Goal: Task Accomplishment & Management: Complete application form

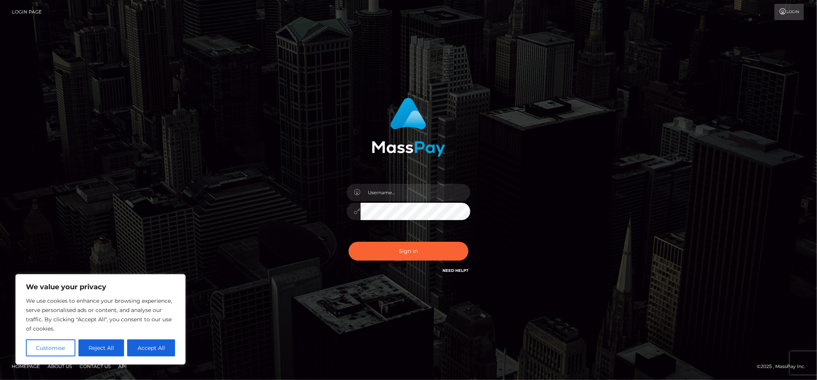
drag, startPoint x: 162, startPoint y: 352, endPoint x: 170, endPoint y: 348, distance: 9.0
click at [162, 352] on button "Accept All" at bounding box center [151, 348] width 48 height 17
checkbox input "true"
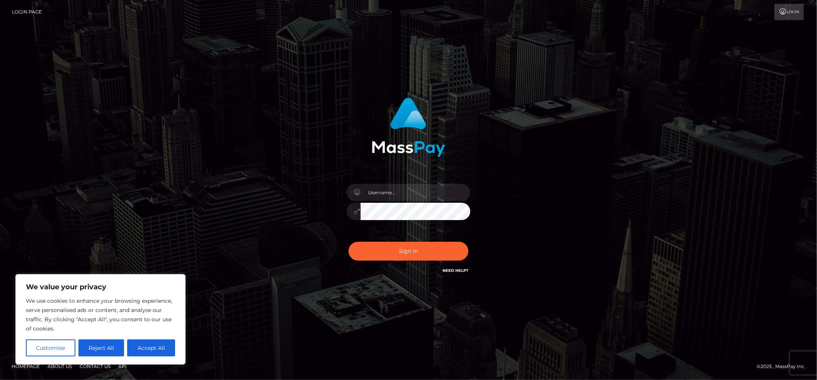
checkbox input "true"
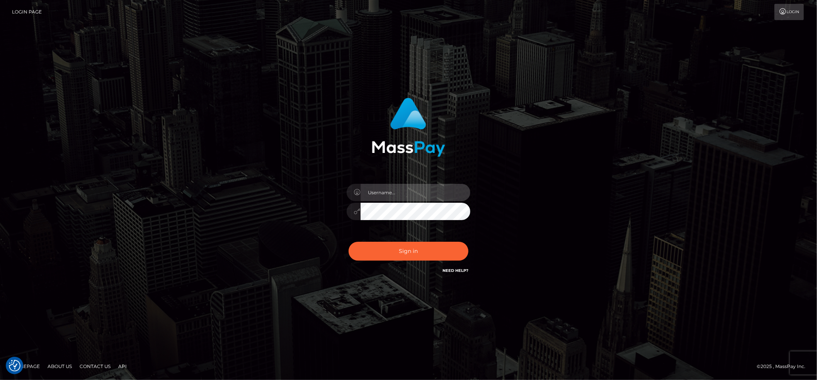
click at [394, 189] on input "text" at bounding box center [416, 192] width 110 height 17
type input "trixiwild"
click at [349, 242] on button "Sign in" at bounding box center [409, 251] width 120 height 19
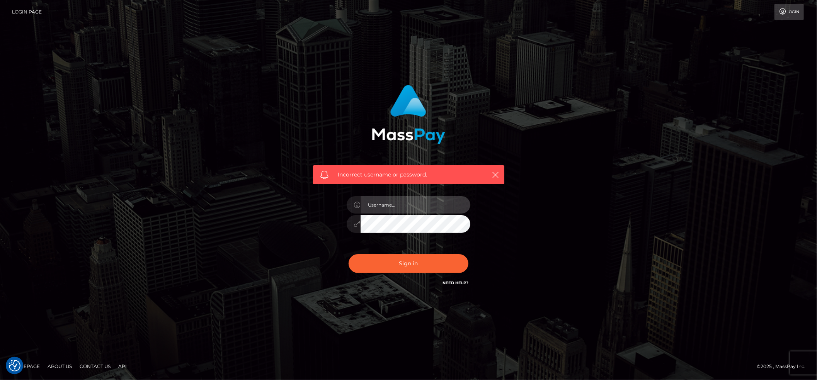
click at [396, 204] on input "text" at bounding box center [416, 204] width 110 height 17
click at [327, 266] on div "Incorrect username or password." at bounding box center [408, 186] width 203 height 215
click at [402, 207] on input "text" at bounding box center [416, 204] width 110 height 17
click at [401, 208] on input "text" at bounding box center [416, 204] width 110 height 17
type input "zelenashiinyab@gmail.com"
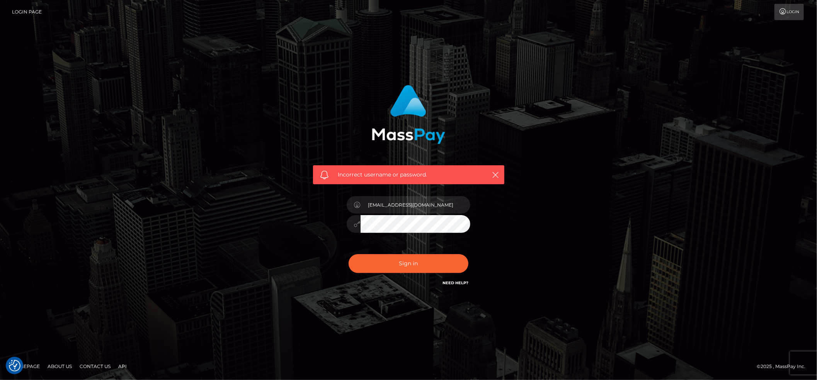
click at [349, 254] on button "Sign in" at bounding box center [409, 263] width 120 height 19
click at [398, 206] on input "text" at bounding box center [416, 204] width 110 height 17
type input "trixiwild"
click at [349, 254] on button "Sign in" at bounding box center [409, 263] width 120 height 19
click at [388, 212] on input "text" at bounding box center [416, 204] width 110 height 17
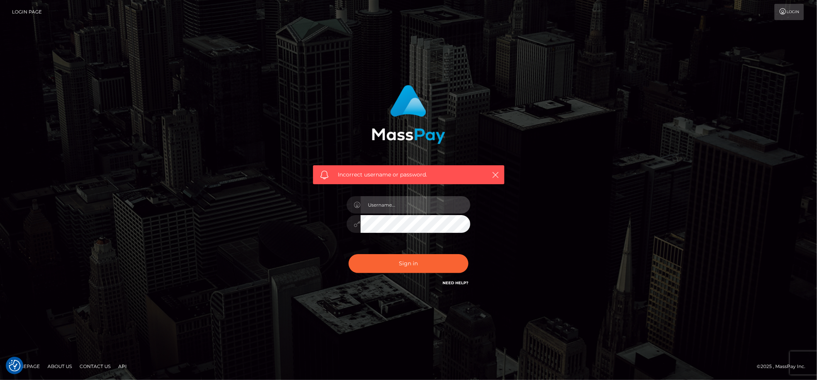
type input "trixiwild"
click at [349, 254] on button "Sign in" at bounding box center [409, 263] width 120 height 19
click at [384, 203] on input "text" at bounding box center [416, 204] width 110 height 17
click at [637, 267] on div "Incorrect username or password." at bounding box center [408, 190] width 817 height 338
click at [776, 14] on link "Login" at bounding box center [789, 12] width 29 height 16
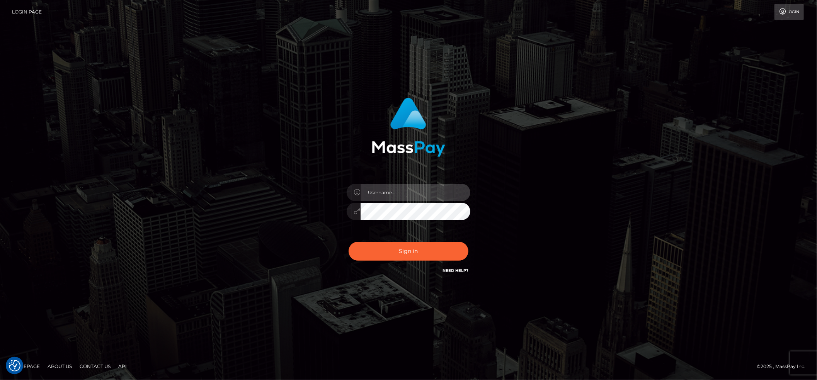
click at [424, 188] on input "text" at bounding box center [416, 192] width 110 height 17
click at [390, 199] on input "text" at bounding box center [416, 192] width 110 height 17
drag, startPoint x: 657, startPoint y: 323, endPoint x: 621, endPoint y: 307, distance: 39.8
click at [653, 321] on div "Sign in" at bounding box center [408, 190] width 817 height 313
click at [454, 271] on link "Need Help?" at bounding box center [456, 270] width 26 height 5
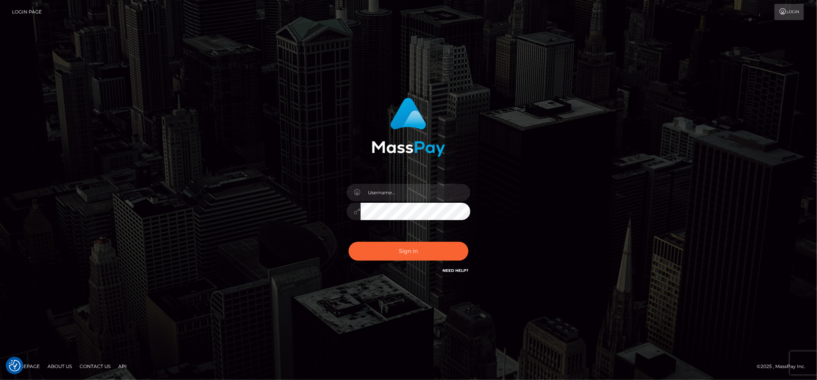
click at [428, 309] on div "Sign in" at bounding box center [408, 190] width 817 height 313
click at [374, 191] on input "text" at bounding box center [416, 192] width 110 height 17
drag, startPoint x: 319, startPoint y: 130, endPoint x: 324, endPoint y: 150, distance: 20.6
click at [319, 130] on div at bounding box center [408, 124] width 203 height 65
drag, startPoint x: 384, startPoint y: 192, endPoint x: 396, endPoint y: 166, distance: 28.2
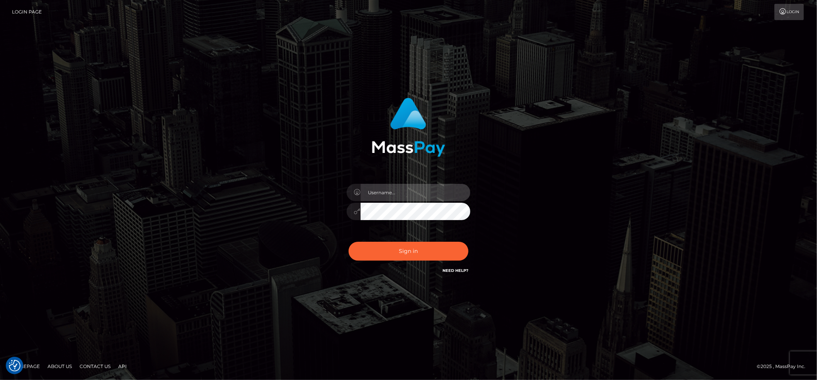
click at [384, 192] on input "text" at bounding box center [416, 192] width 110 height 17
type input "alizewild@gmail.com"
click at [349, 242] on button "Sign in" at bounding box center [409, 251] width 120 height 19
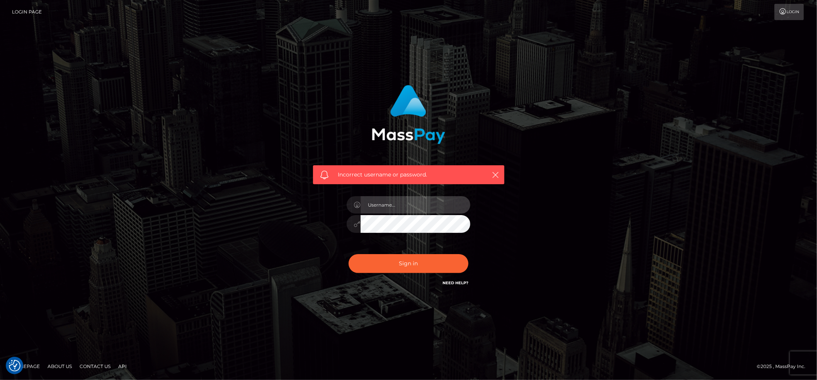
click at [388, 208] on input "text" at bounding box center [416, 204] width 110 height 17
type input "z"
type input "[EMAIL_ADDRESS][DOMAIN_NAME]"
click at [349, 254] on button "Sign in" at bounding box center [409, 263] width 120 height 19
click at [399, 208] on input "text" at bounding box center [416, 204] width 110 height 17
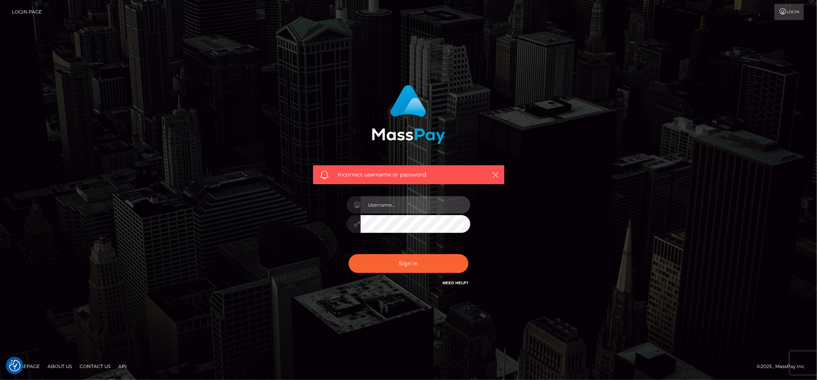
click at [388, 205] on input "text" at bounding box center [416, 204] width 110 height 17
type input "[EMAIL_ADDRESS][DOMAIN_NAME]"
click at [349, 254] on button "Sign in" at bounding box center [409, 263] width 120 height 19
click at [453, 280] on h6 "Need Help?" at bounding box center [456, 283] width 26 height 7
click at [457, 284] on link "Need Help?" at bounding box center [456, 283] width 26 height 5
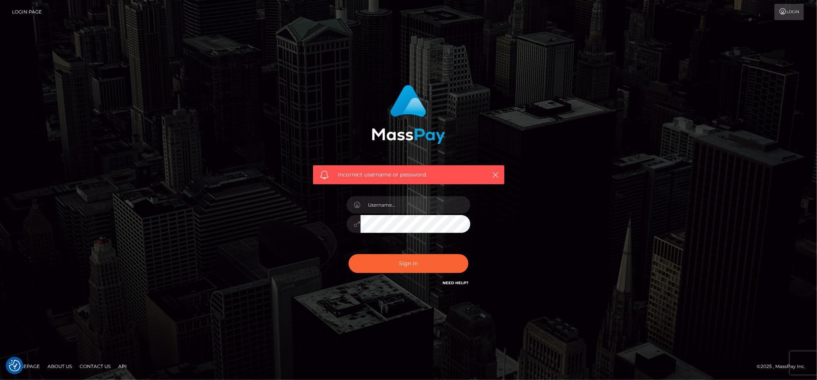
click at [453, 284] on link "Need Help?" at bounding box center [456, 283] width 26 height 5
click at [460, 286] on link "Need Help?" at bounding box center [456, 283] width 26 height 5
drag, startPoint x: 264, startPoint y: 155, endPoint x: 353, endPoint y: 198, distance: 98.7
click at [268, 159] on div "Incorrect username or password." at bounding box center [408, 190] width 441 height 222
drag, startPoint x: 381, startPoint y: 203, endPoint x: 392, endPoint y: 215, distance: 16.2
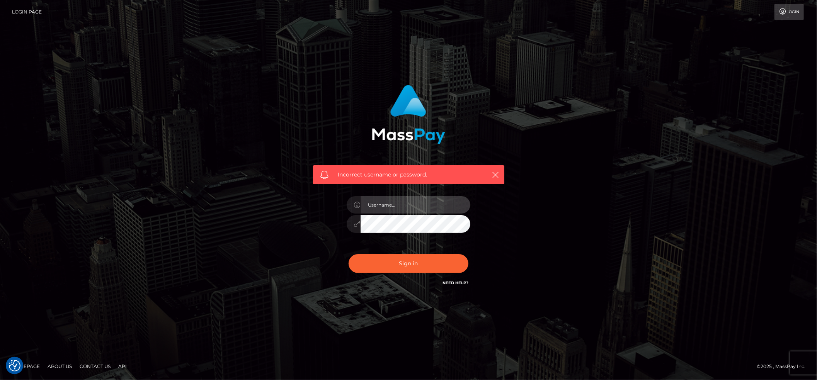
click at [383, 204] on input "text" at bounding box center [416, 204] width 110 height 17
click at [790, 8] on link "Login" at bounding box center [789, 12] width 29 height 16
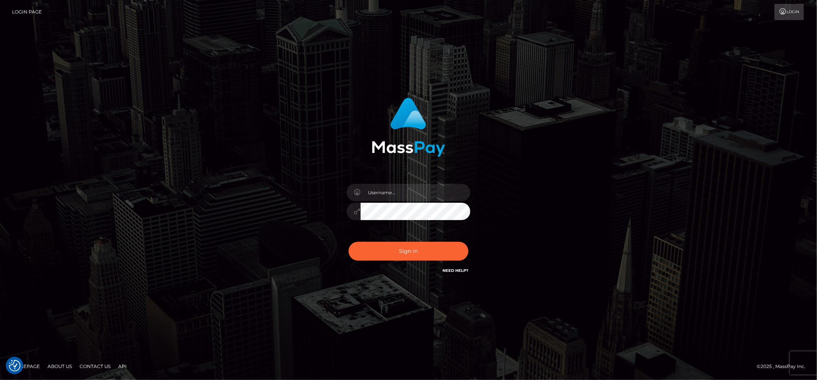
click at [28, 10] on link "Login Page" at bounding box center [27, 12] width 30 height 16
click at [399, 197] on input "text" at bounding box center [416, 192] width 110 height 17
click at [395, 193] on input "text" at bounding box center [416, 192] width 110 height 17
type input "g"
type input "dojjjaan"
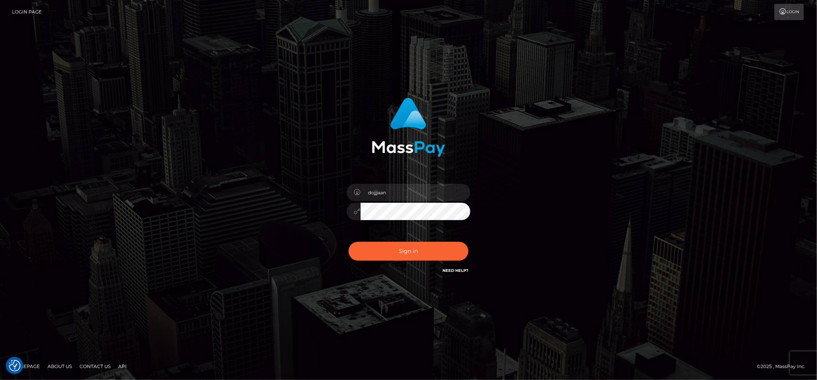
click at [349, 242] on button "Sign in" at bounding box center [409, 251] width 120 height 19
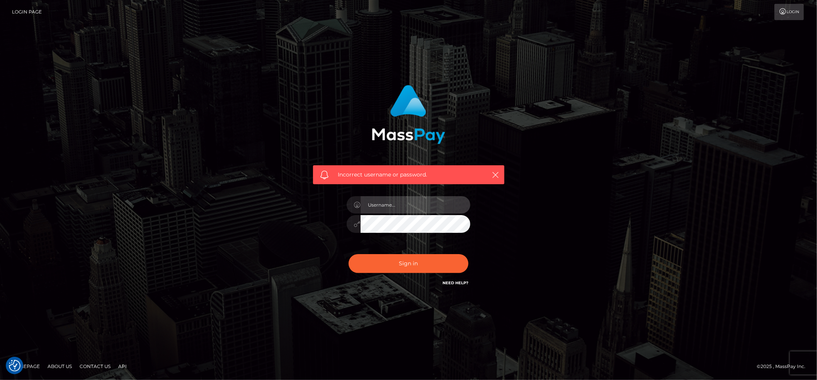
click at [392, 198] on input "text" at bounding box center [416, 204] width 110 height 17
type input "dojjjaan"
click at [349, 254] on button "Sign in" at bounding box center [409, 263] width 120 height 19
click at [392, 207] on input "text" at bounding box center [416, 204] width 110 height 17
type input "dojjjaan"
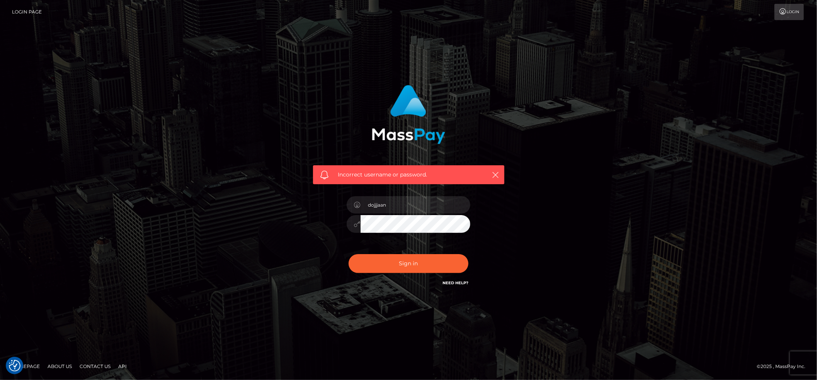
click at [349, 254] on button "Sign in" at bounding box center [409, 263] width 120 height 19
click at [384, 203] on input "text" at bounding box center [416, 204] width 110 height 17
type input "trixiwild"
click at [349, 254] on button "Sign in" at bounding box center [409, 263] width 120 height 19
click at [394, 206] on input "text" at bounding box center [416, 204] width 110 height 17
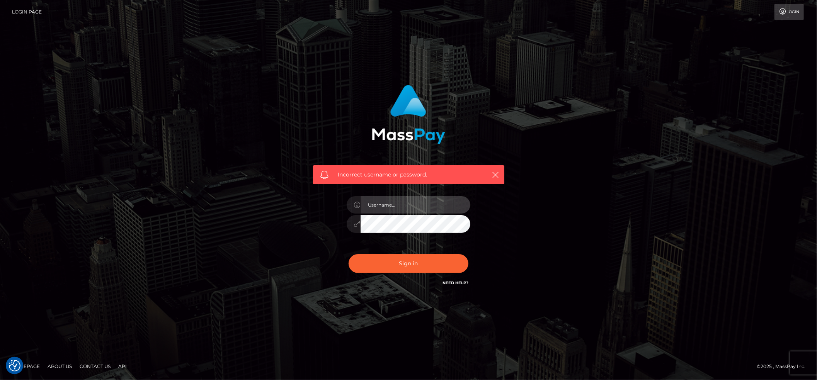
click at [391, 207] on input "text" at bounding box center [416, 204] width 110 height 17
type input "trixiwild"
click at [349, 254] on button "Sign in" at bounding box center [409, 263] width 120 height 19
click at [392, 203] on input "text" at bounding box center [416, 204] width 110 height 17
type input "alizewild"
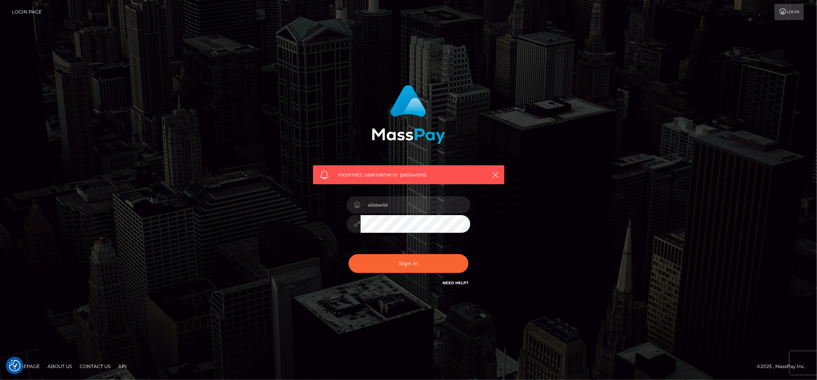
click at [349, 254] on button "Sign in" at bounding box center [409, 263] width 120 height 19
drag, startPoint x: 0, startPoint y: 0, endPoint x: 392, endPoint y: 203, distance: 441.5
click at [392, 203] on input "text" at bounding box center [416, 204] width 110 height 17
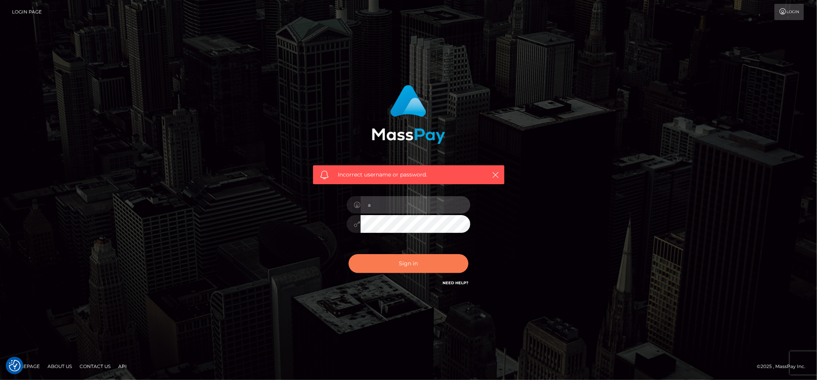
type input "alizewild"
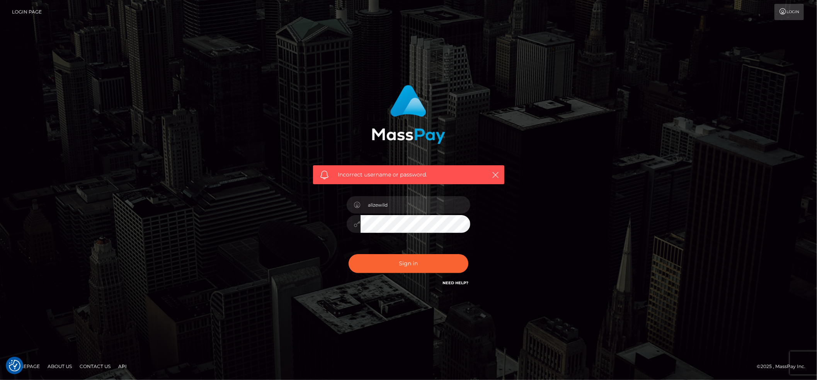
click at [349, 254] on button "Sign in" at bounding box center [409, 263] width 120 height 19
click at [392, 205] on input "text" at bounding box center [416, 204] width 110 height 17
type input "alizewild@gmail.com"
click at [349, 254] on button "Sign in" at bounding box center [409, 263] width 120 height 19
click at [390, 210] on input "text" at bounding box center [416, 204] width 110 height 17
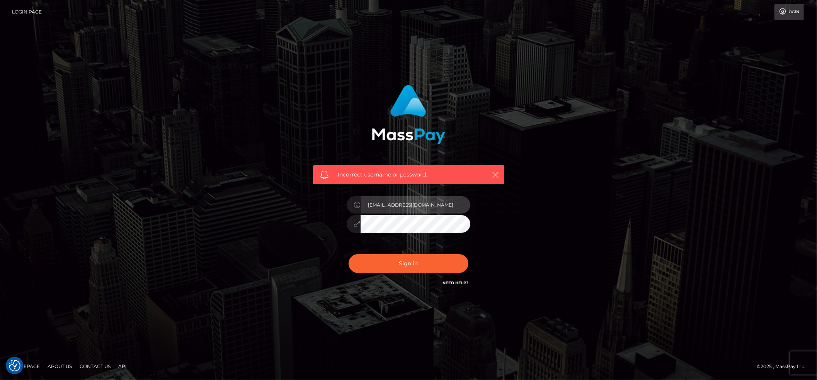
type input "grytan92@gmail.com"
click at [349, 254] on button "Sign in" at bounding box center [409, 263] width 120 height 19
click at [393, 208] on input "text" at bounding box center [416, 204] width 110 height 17
type input "grytan92@gmail.com"
click at [349, 254] on button "Sign in" at bounding box center [409, 263] width 120 height 19
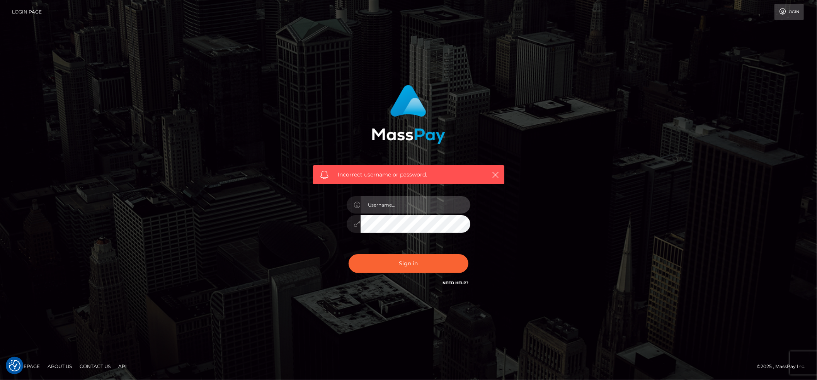
click at [397, 208] on input "text" at bounding box center [416, 204] width 110 height 17
click at [795, 12] on link "Login" at bounding box center [789, 12] width 29 height 16
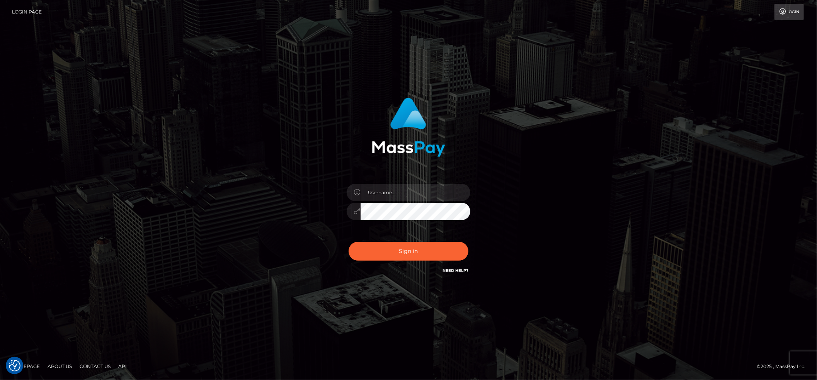
click at [462, 271] on link "Need Help?" at bounding box center [456, 270] width 26 height 5
click at [457, 273] on link "Need Help?" at bounding box center [456, 270] width 26 height 5
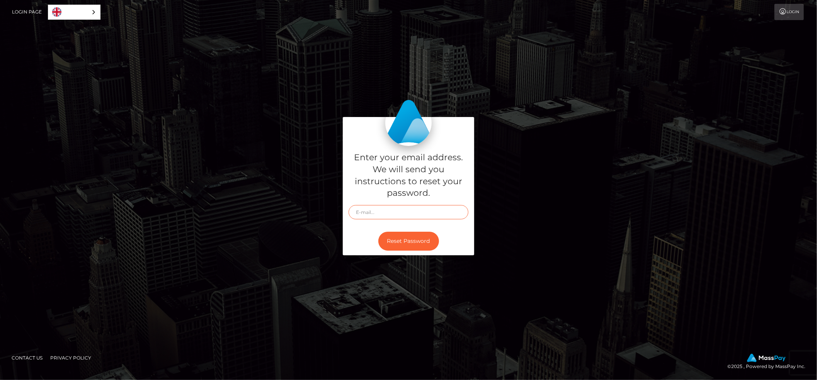
click at [386, 213] on input "text" at bounding box center [409, 212] width 120 height 14
type input "zelenashiinyab@gmail.com"
click at [379, 232] on button "Reset Password" at bounding box center [409, 241] width 61 height 19
click at [390, 210] on input "text" at bounding box center [409, 212] width 120 height 14
type input "alizewild@gmail.com"
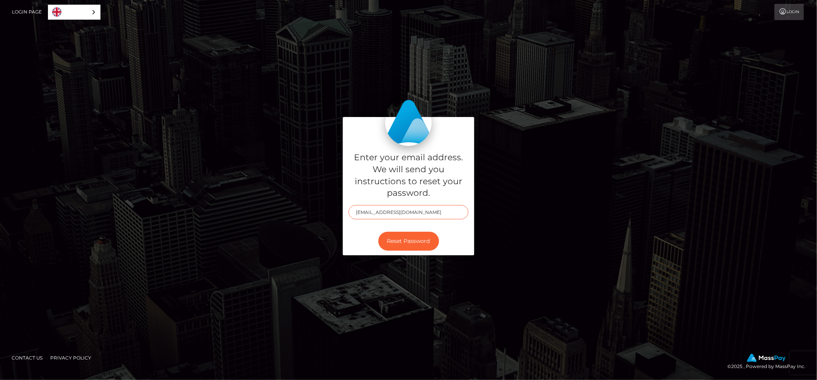
click at [379, 232] on button "Reset Password" at bounding box center [409, 241] width 61 height 19
click at [384, 210] on input "text" at bounding box center [409, 212] width 120 height 14
type input "grytan92@gmail.com"
click at [407, 239] on button "Reset Password" at bounding box center [409, 241] width 61 height 19
click at [394, 211] on input "text" at bounding box center [409, 212] width 120 height 14
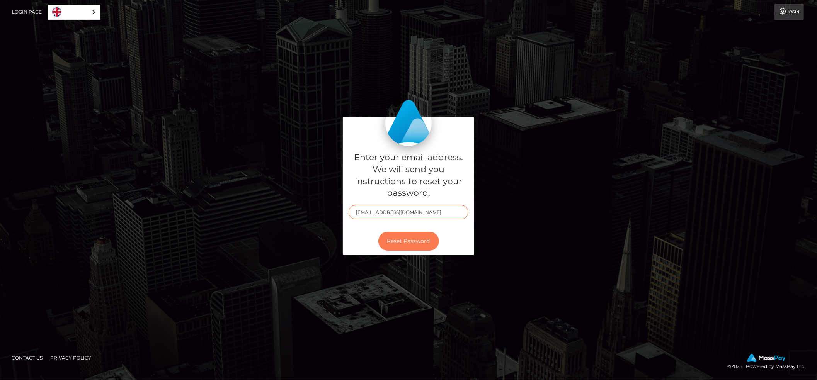
type input "dojjjaan@gmail.com"
click at [408, 241] on button "Reset Password" at bounding box center [409, 241] width 61 height 19
click at [400, 212] on input "text" at bounding box center [409, 212] width 120 height 14
type input "zelenashiiny@gmail.com"
click at [421, 242] on button "Reset Password" at bounding box center [409, 241] width 61 height 19
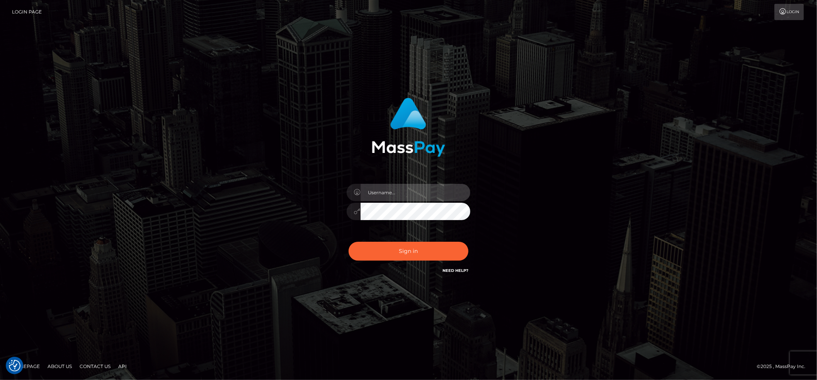
click at [391, 185] on input "text" at bounding box center [416, 192] width 110 height 17
type input "zelenashiiny@gmail.com"
click at [349, 242] on button "Sign in" at bounding box center [409, 251] width 120 height 19
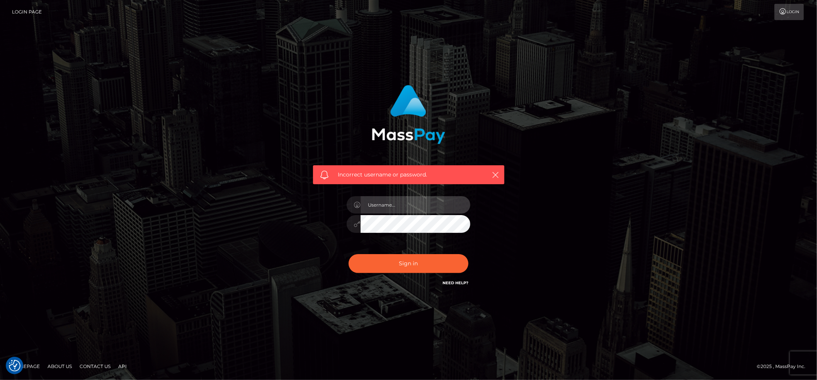
click at [394, 209] on input "text" at bounding box center [416, 204] width 110 height 17
click at [781, 6] on link "Login" at bounding box center [789, 12] width 29 height 16
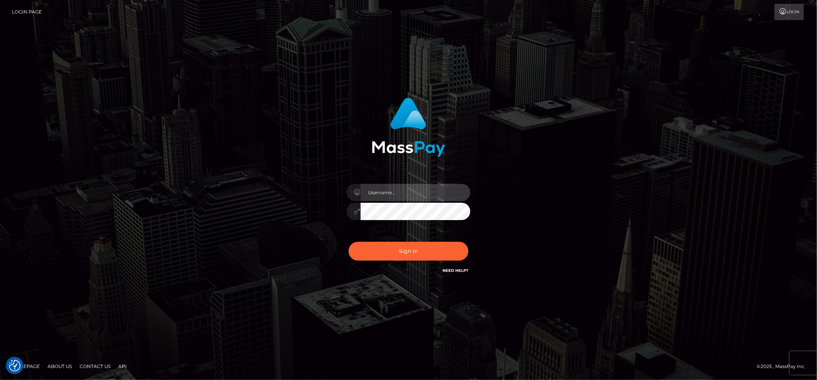
click at [385, 193] on input "text" at bounding box center [416, 192] width 110 height 17
type input "zelenashiiny"
type input "zelenashiiny@gmail.com"
click at [349, 242] on button "Sign in" at bounding box center [409, 251] width 120 height 19
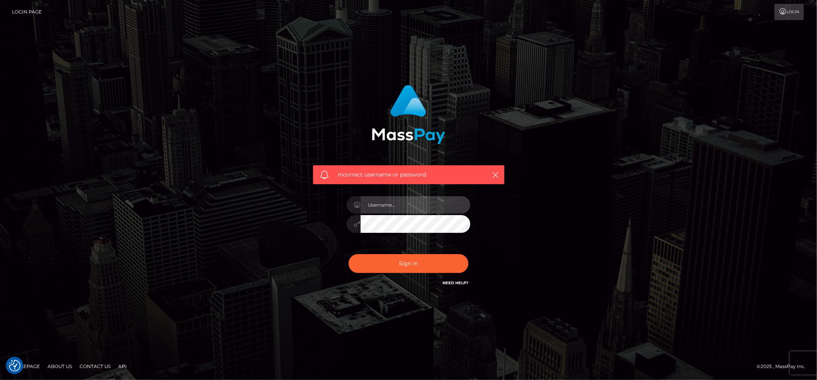
click at [388, 202] on input "text" at bounding box center [416, 204] width 110 height 17
type input "zelenashiiny@gmail.com"
click at [349, 254] on button "Sign in" at bounding box center [409, 263] width 120 height 19
